Goal: Task Accomplishment & Management: Manage account settings

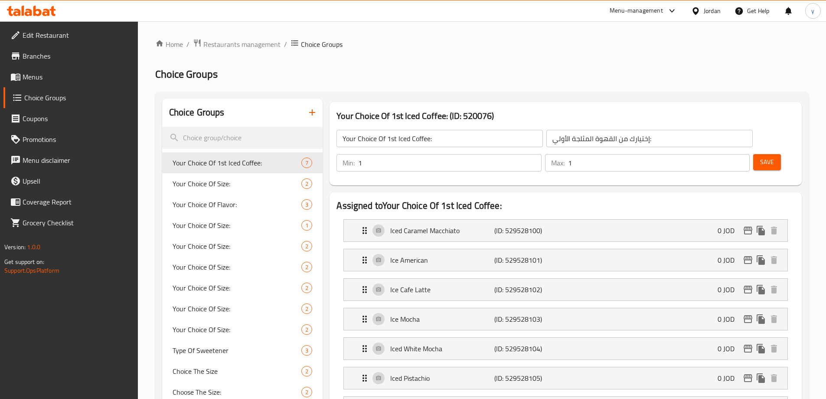
click at [717, 8] on div "Jordan" at bounding box center [712, 11] width 17 height 10
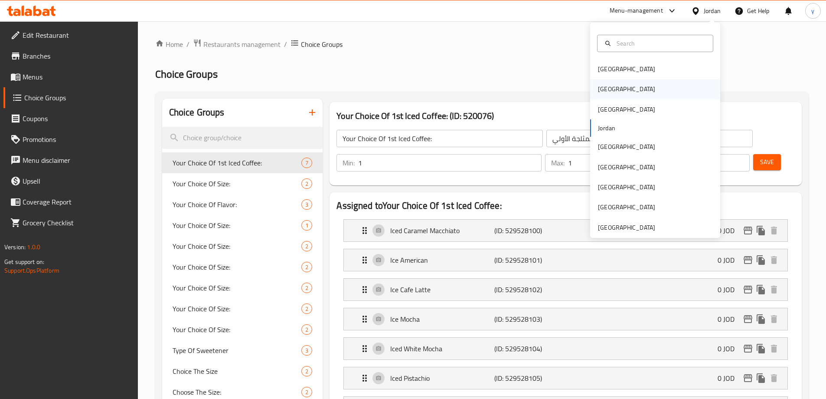
click at [610, 88] on div "[GEOGRAPHIC_DATA]" at bounding box center [626, 89] width 71 height 20
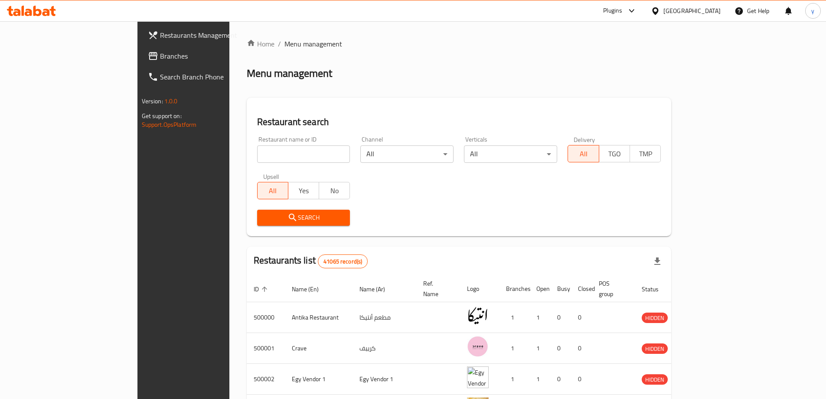
click at [160, 61] on span "Branches" at bounding box center [214, 56] width 108 height 10
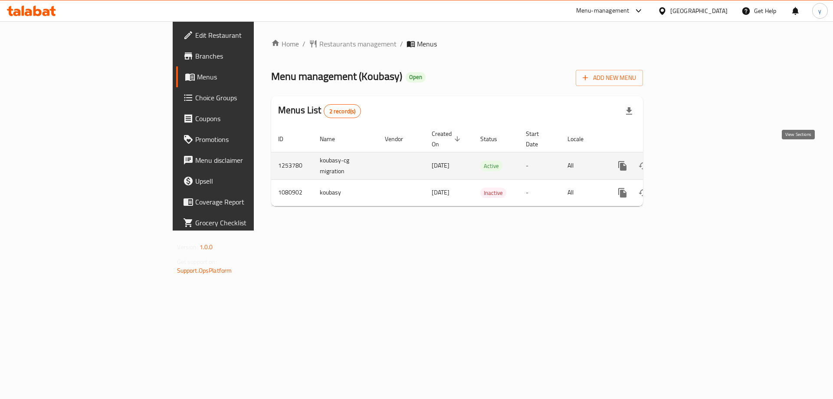
click at [689, 162] on icon "enhanced table" at bounding box center [685, 166] width 8 height 8
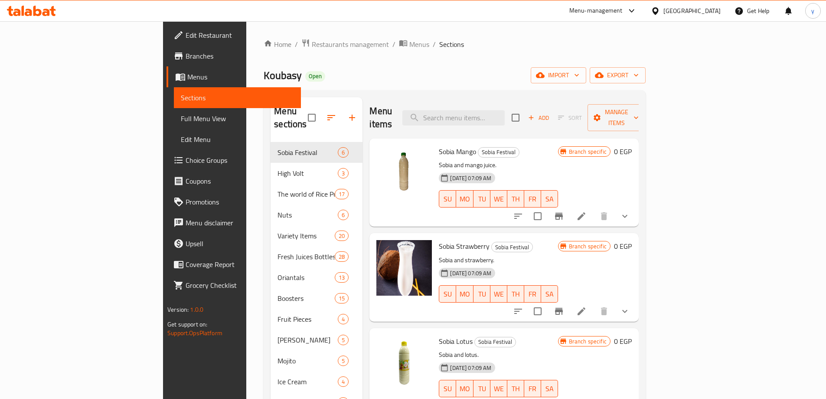
click at [530, 91] on div "Menu sections Sobia Festival 6 High Volt 3 The world of Rice Pudding from Kouba…" at bounding box center [455, 360] width 382 height 541
click at [505, 110] on input "search" at bounding box center [454, 117] width 102 height 15
paste input "Fresh Dates With Milk Juice Bottle"
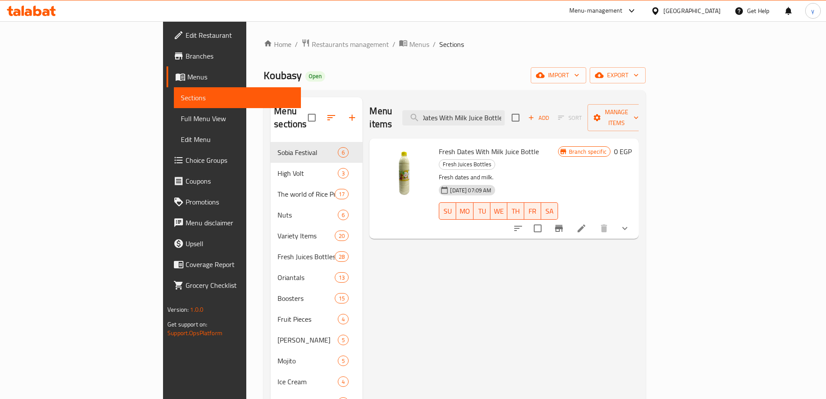
type input "Fresh Dates With Milk Juice Bottle"
click at [587, 223] on icon at bounding box center [582, 228] width 10 height 10
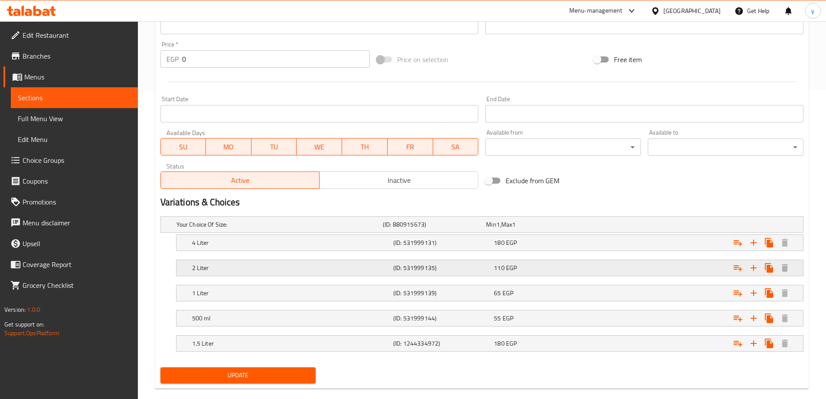
scroll to position [322, 0]
